Goal: Task Accomplishment & Management: Complete application form

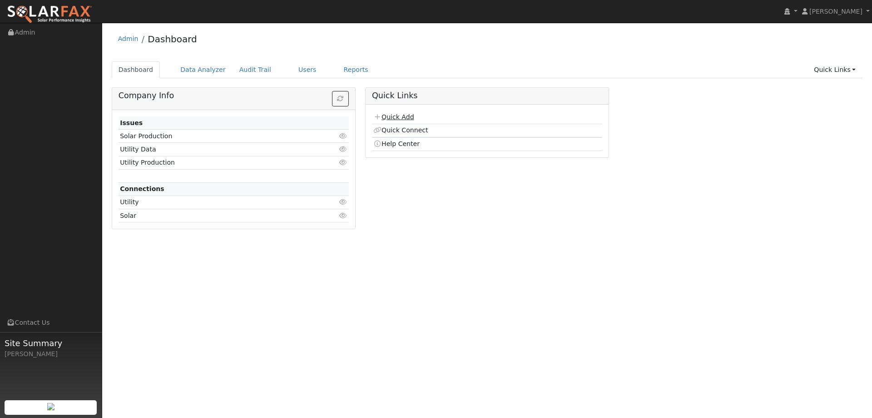
click at [389, 117] on link "Quick Add" at bounding box center [394, 116] width 40 height 7
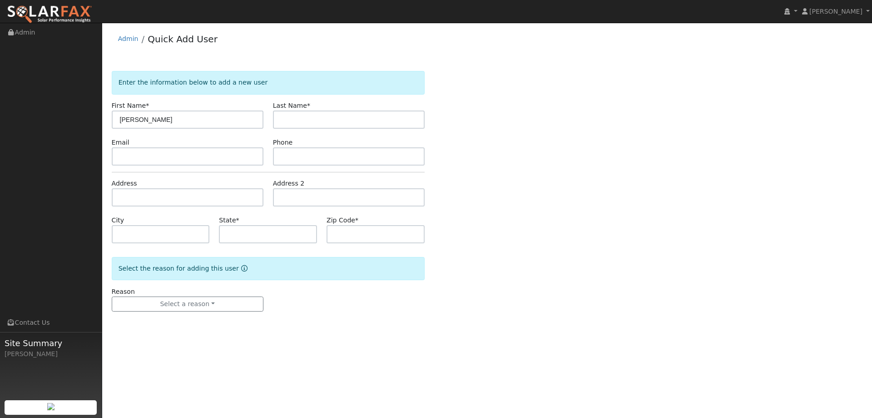
type input "[PERSON_NAME]"
type input "White"
paste input "w.white4@me.com"
type input "w.white4@me.com"
click at [295, 157] on input "text" at bounding box center [349, 156] width 152 height 18
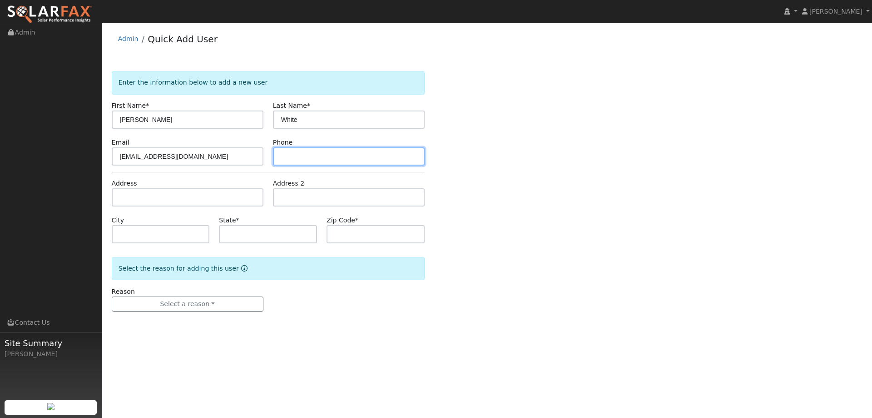
paste input "(707) 628-4194"
type input "(707) 628-4194"
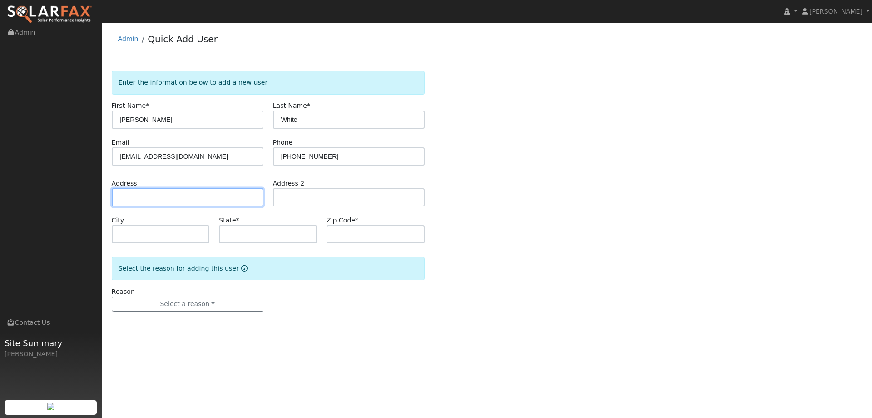
click at [209, 195] on input "text" at bounding box center [188, 197] width 152 height 18
paste input "742 Portofino Court"
type input "742 Portofino Court"
type input "Vacaville"
type input "CA"
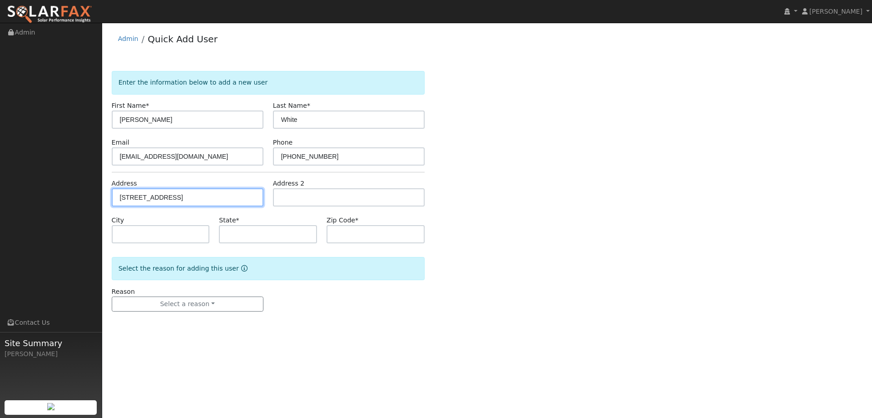
type input "95687"
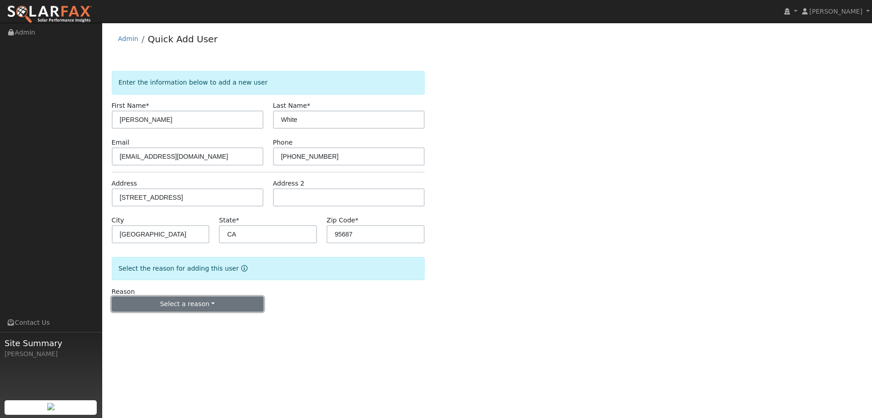
click at [203, 299] on button "Select a reason" at bounding box center [188, 303] width 152 height 15
click at [171, 326] on link "New lead" at bounding box center [162, 322] width 100 height 13
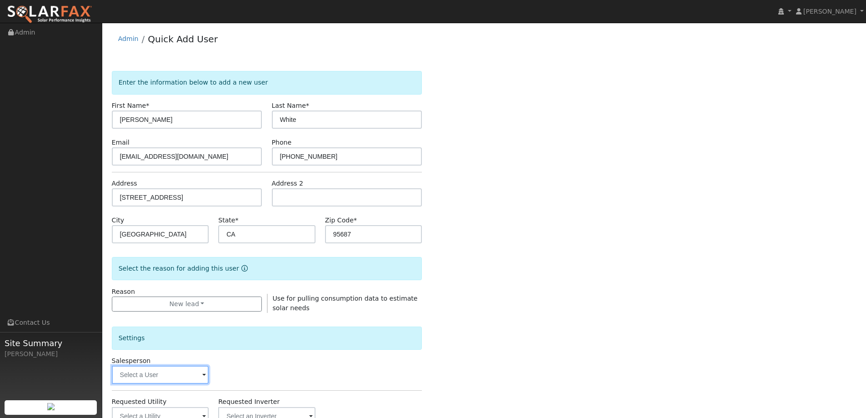
click at [168, 374] on input "text" at bounding box center [160, 374] width 97 height 18
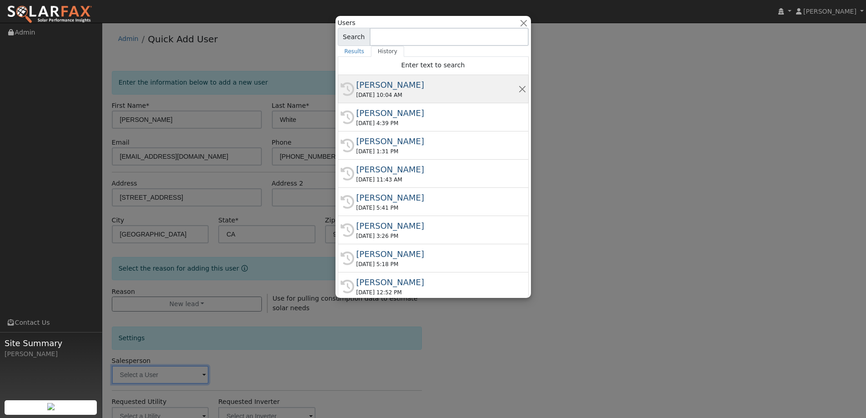
click at [410, 94] on div "09/08/2025 10:04 AM" at bounding box center [437, 95] width 162 height 8
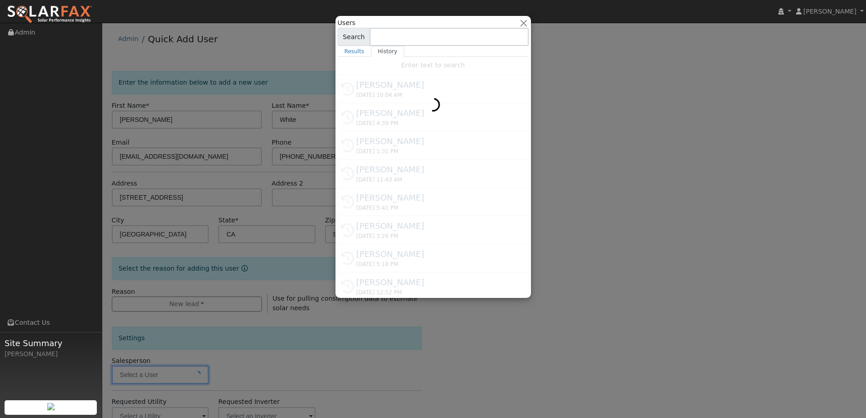
type input "Paul Barber"
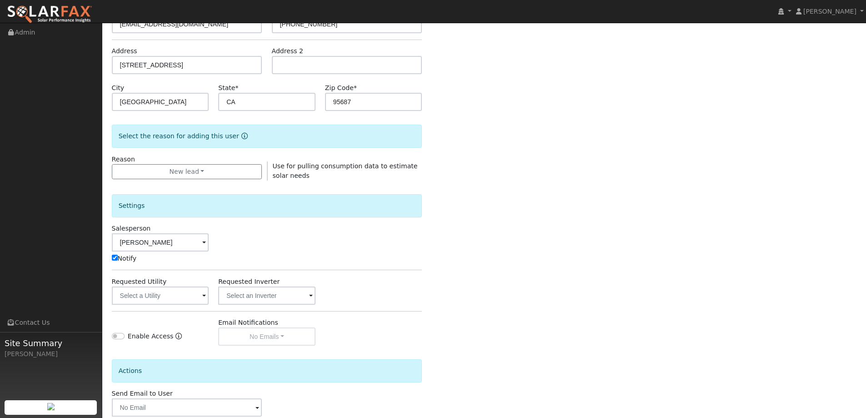
scroll to position [136, 0]
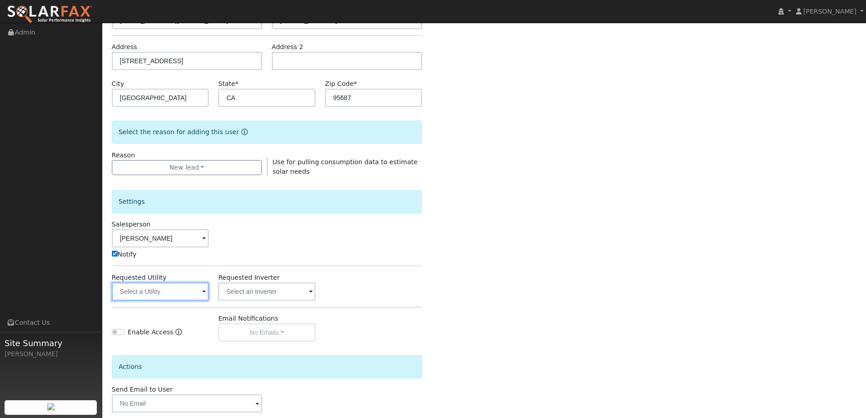
click at [187, 290] on input "text" at bounding box center [160, 291] width 97 height 18
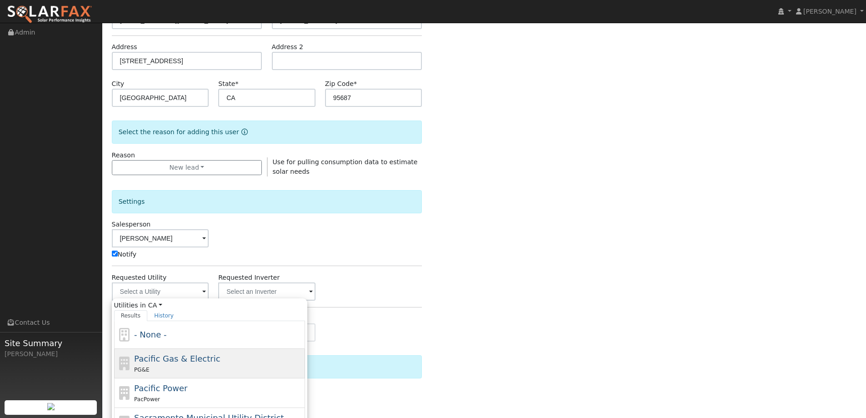
click at [191, 359] on span "Pacific Gas & Electric" at bounding box center [177, 359] width 86 height 10
type input "Pacific Gas & Electric"
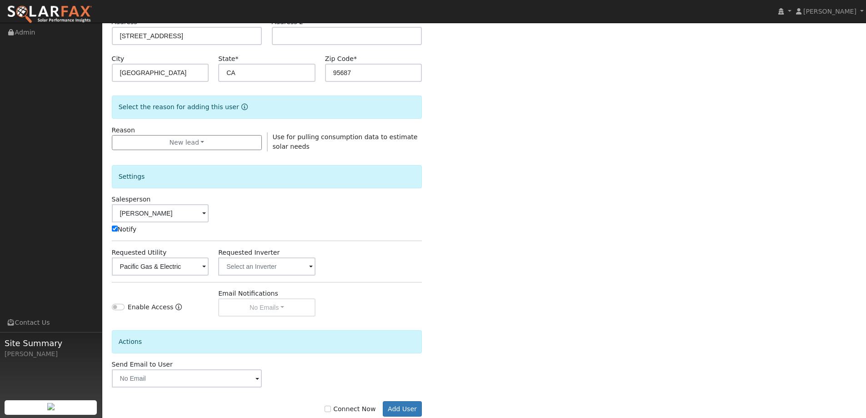
scroll to position [183, 0]
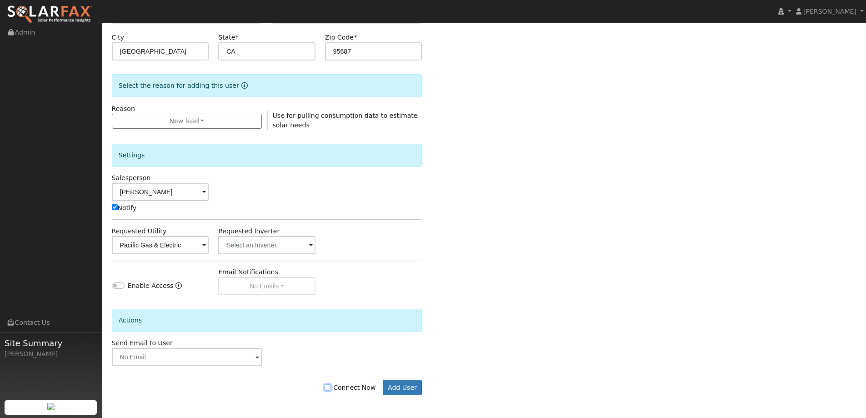
click at [331, 386] on input "Connect Now" at bounding box center [327, 387] width 6 height 6
checkbox input "true"
click at [404, 389] on button "Add User" at bounding box center [403, 386] width 40 height 15
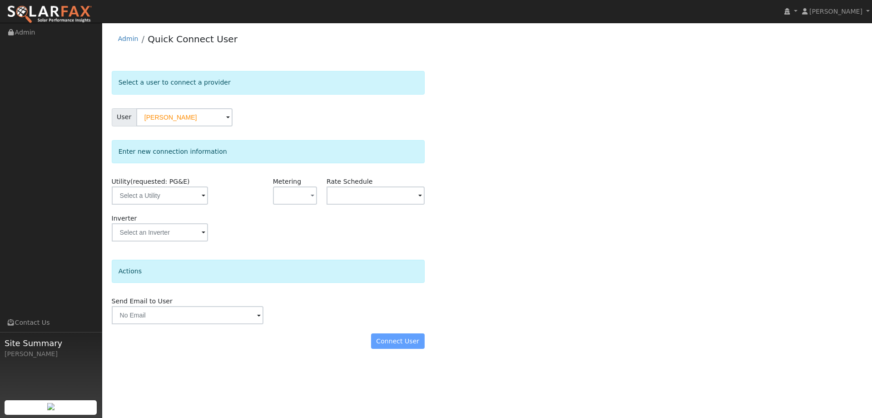
click at [187, 207] on div "Utility (requested: PG&E)" at bounding box center [161, 195] width 108 height 37
click at [187, 203] on input "text" at bounding box center [160, 195] width 96 height 18
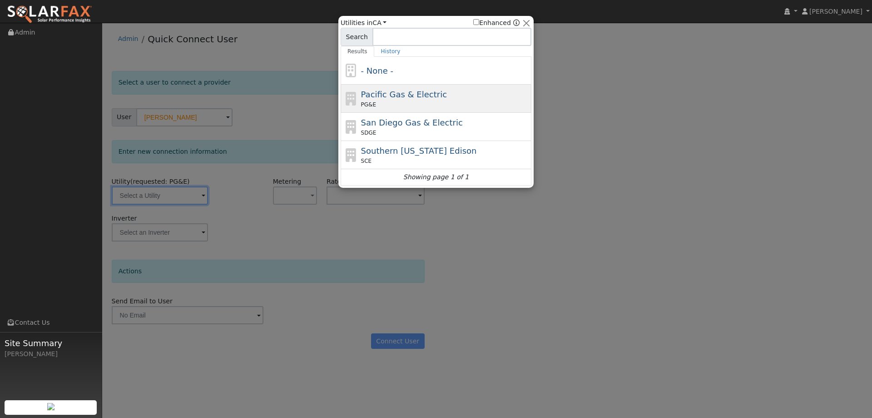
click at [396, 102] on div "PG&E" at bounding box center [445, 104] width 169 height 8
type input "PG&E"
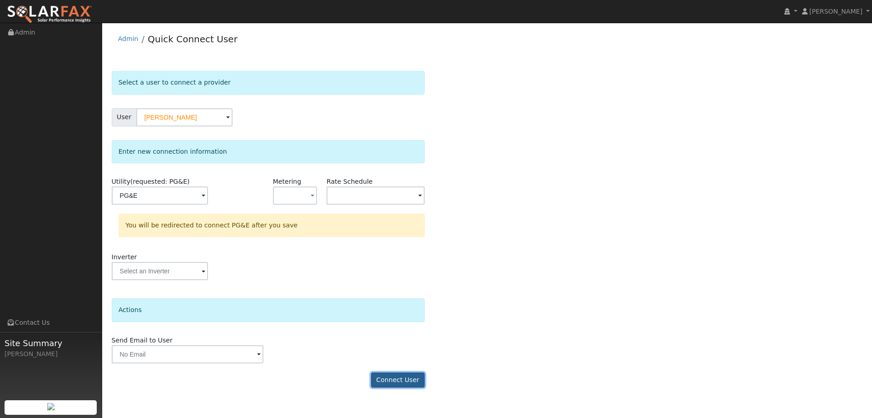
click at [411, 378] on button "Connect User" at bounding box center [398, 379] width 54 height 15
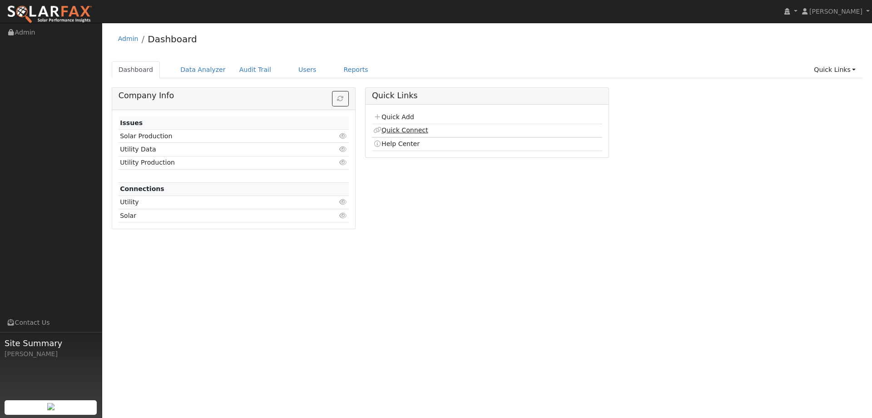
click at [390, 126] on link "Quick Connect" at bounding box center [401, 129] width 55 height 7
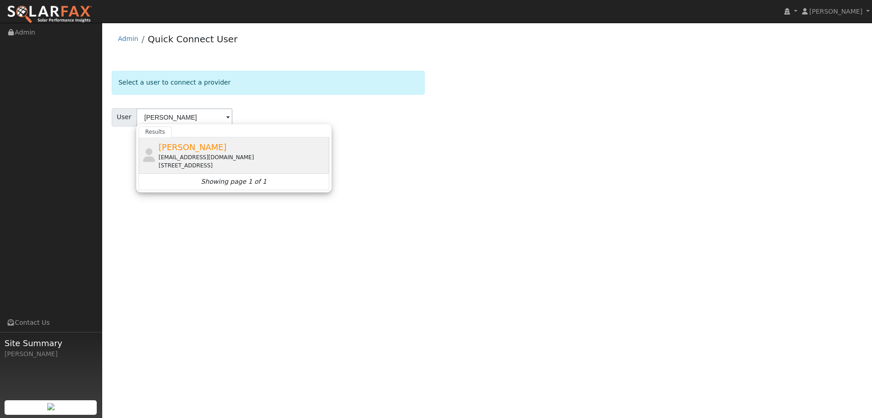
click at [256, 154] on div "[EMAIL_ADDRESS][DOMAIN_NAME]" at bounding box center [243, 157] width 169 height 8
type input "[PERSON_NAME]"
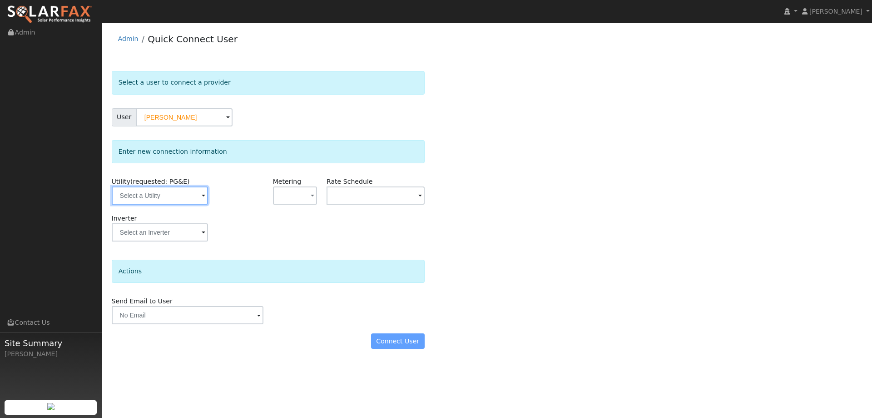
click at [189, 192] on input "text" at bounding box center [160, 195] width 96 height 18
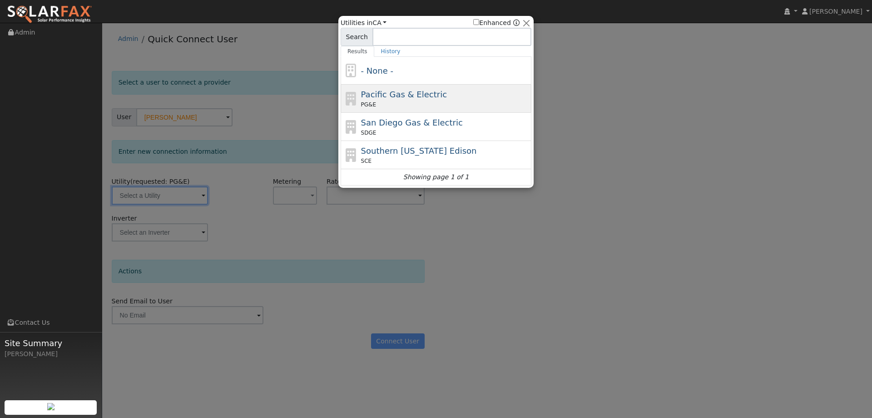
click at [385, 106] on div "PG&E" at bounding box center [445, 104] width 169 height 8
type input "PG&E"
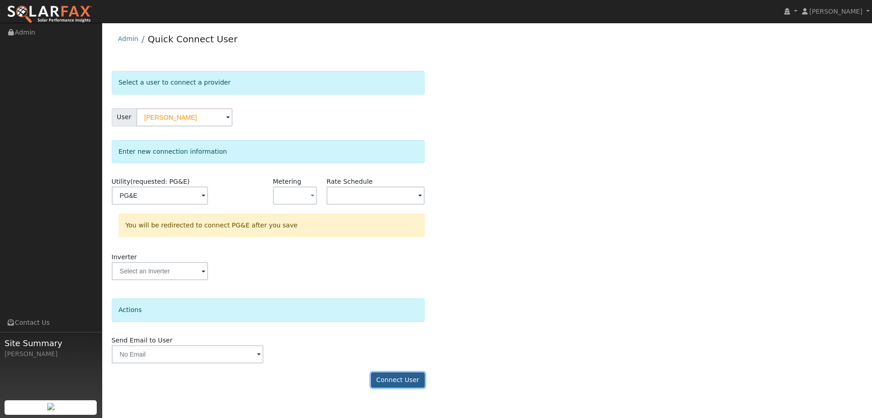
click at [396, 379] on button "Connect User" at bounding box center [398, 379] width 54 height 15
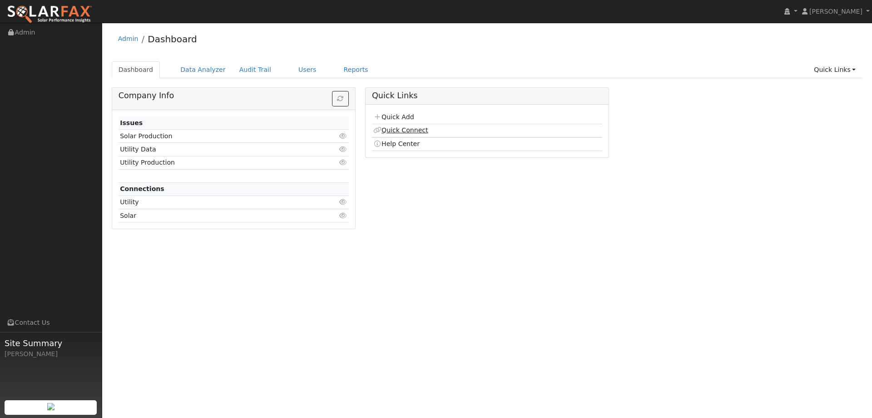
click at [405, 133] on link "Quick Connect" at bounding box center [401, 129] width 55 height 7
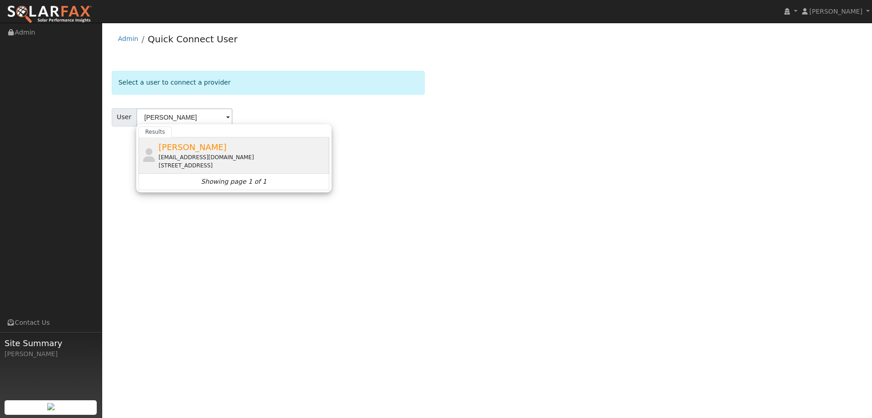
click at [207, 164] on div "[STREET_ADDRESS]" at bounding box center [243, 165] width 169 height 8
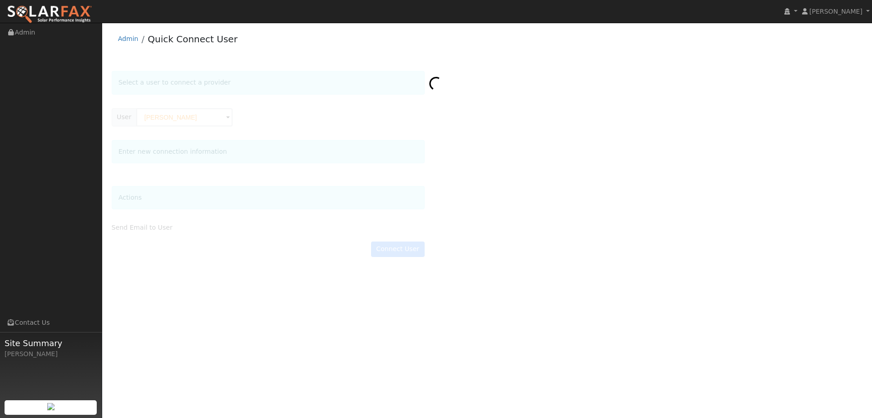
type input "[PERSON_NAME]"
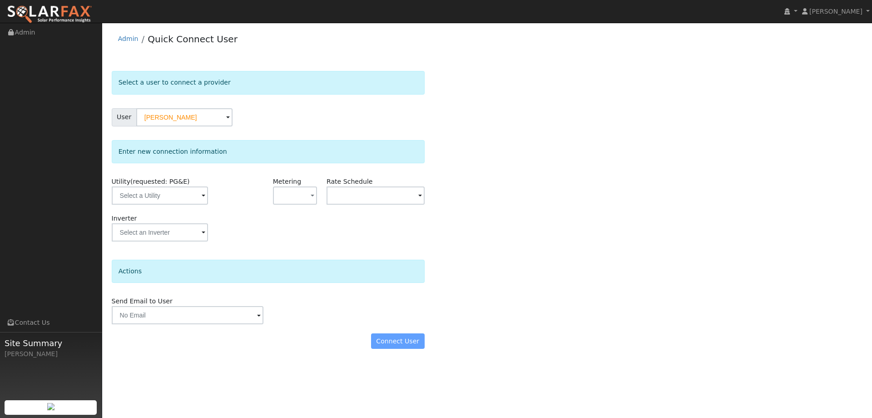
click at [203, 191] on span at bounding box center [204, 196] width 4 height 10
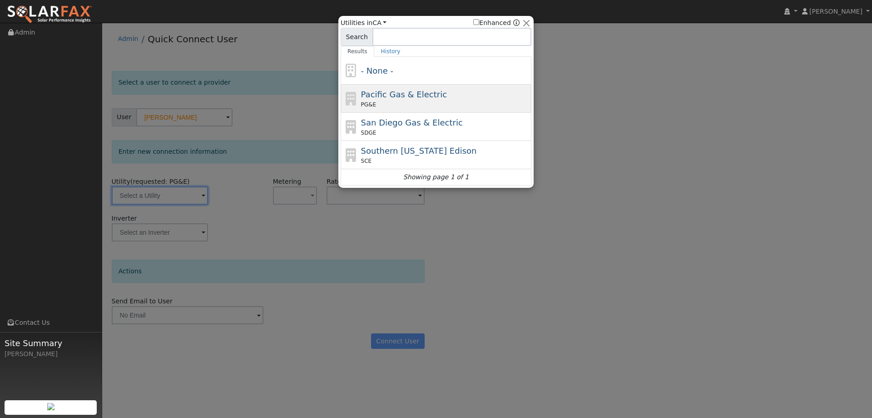
click at [359, 104] on div "Pacific Gas & Electric PG&E" at bounding box center [436, 99] width 191 height 28
type input "PG&E"
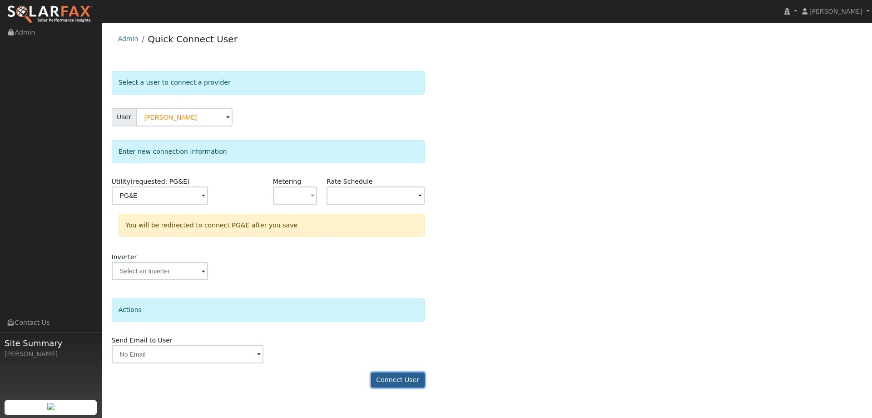
click at [384, 383] on button "Connect User" at bounding box center [398, 379] width 54 height 15
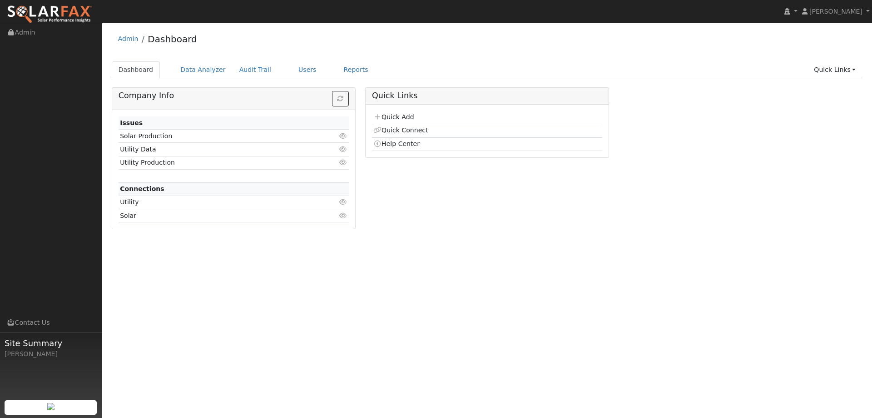
click at [406, 130] on link "Quick Connect" at bounding box center [401, 129] width 55 height 7
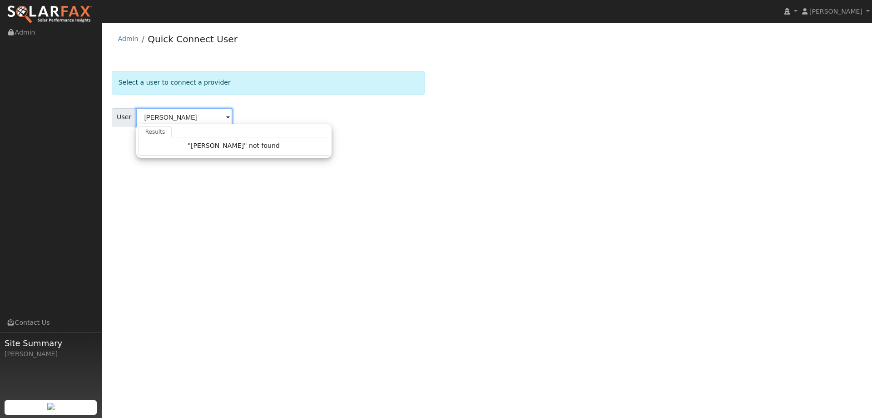
click at [153, 118] on input "[PERSON_NAME]" at bounding box center [184, 117] width 96 height 18
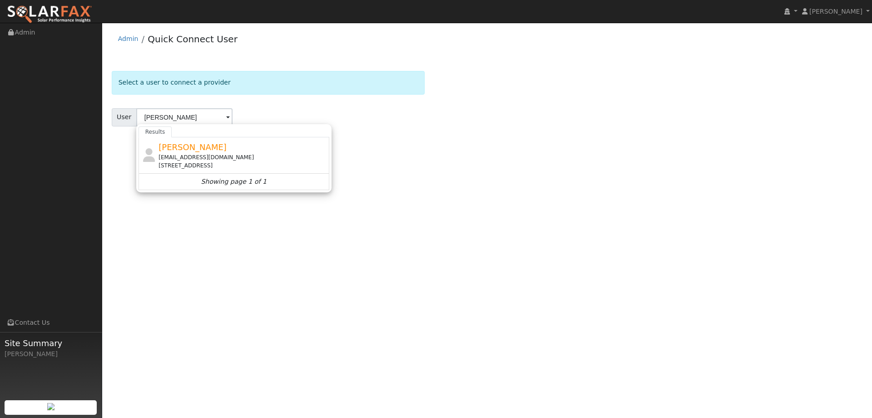
click at [202, 145] on span "[PERSON_NAME]" at bounding box center [193, 147] width 68 height 10
type input "[PERSON_NAME]"
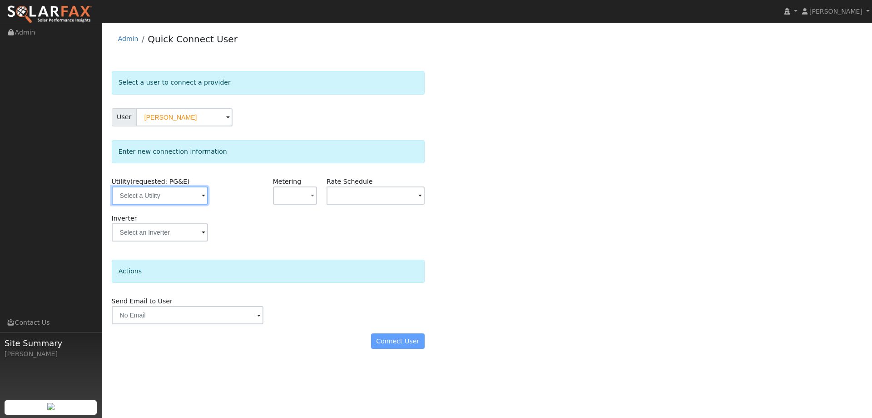
click at [190, 194] on input "text" at bounding box center [160, 195] width 96 height 18
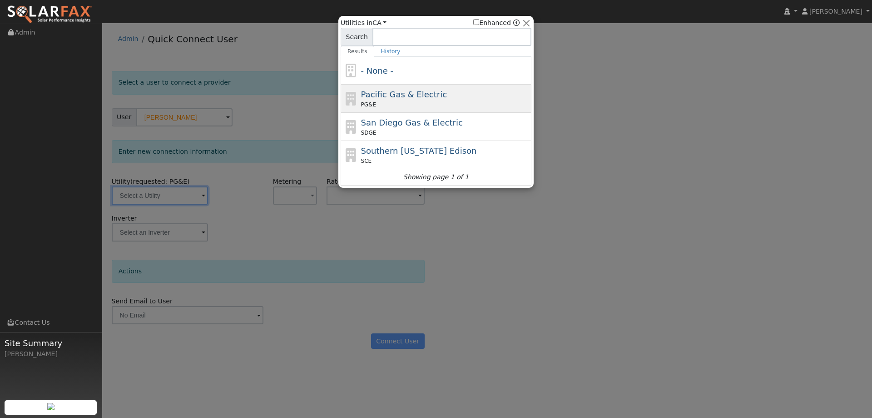
click at [379, 100] on div "Pacific Gas & Electric PG&E" at bounding box center [445, 98] width 169 height 20
type input "PG&E"
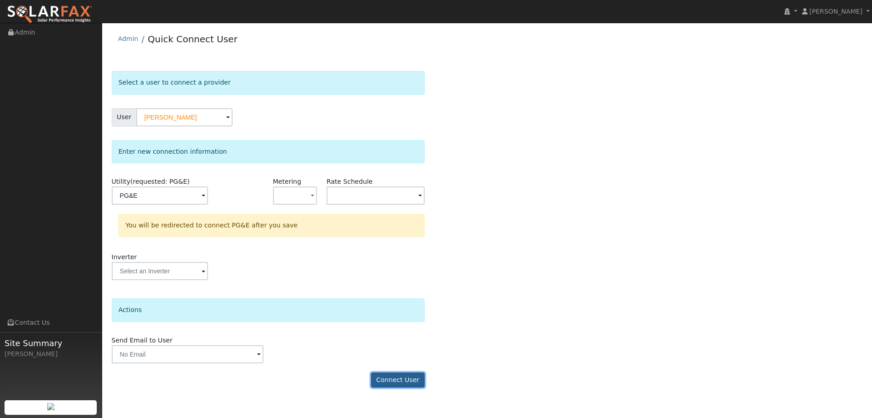
click at [400, 375] on button "Connect User" at bounding box center [398, 379] width 54 height 15
